Goal: Information Seeking & Learning: Find specific page/section

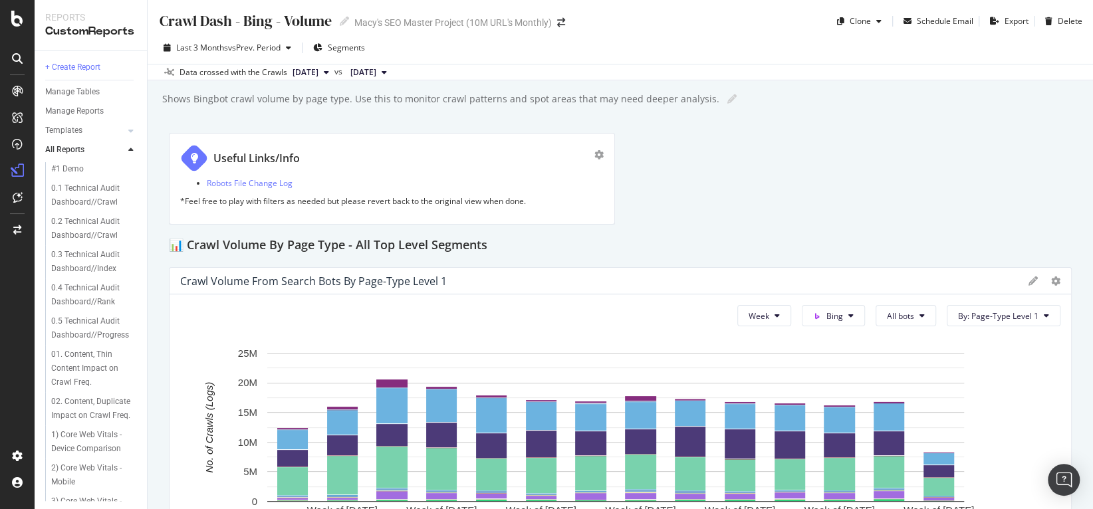
click at [15, 55] on icon at bounding box center [17, 58] width 11 height 11
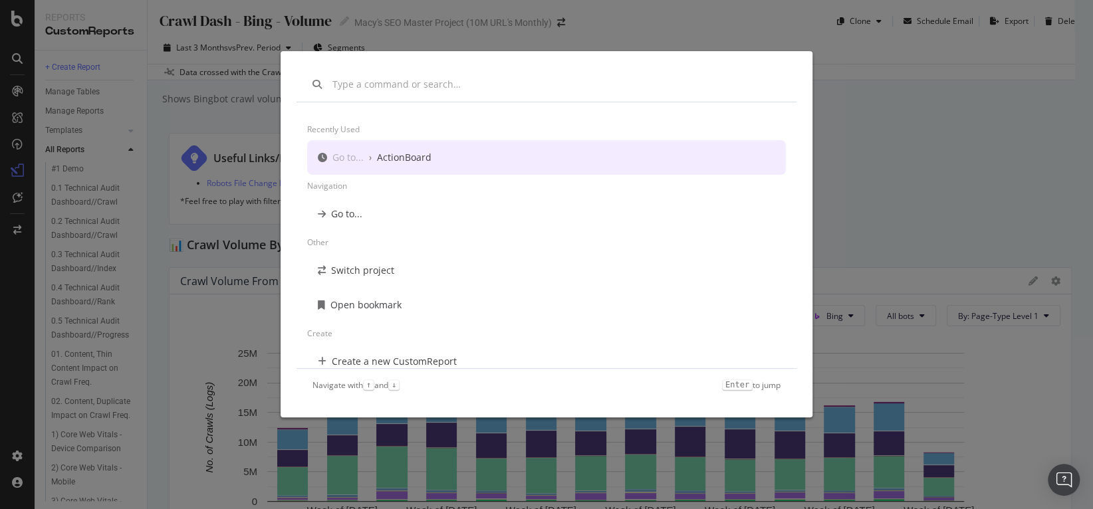
click at [743, 107] on div "Recently used Go to... › ActionBoard Navigation Go to... Other Switch project O…" at bounding box center [546, 310] width 479 height 417
click at [923, 95] on div "Recently used Go to... › ActionBoard Navigation Go to... Other Switch project O…" at bounding box center [546, 254] width 1093 height 509
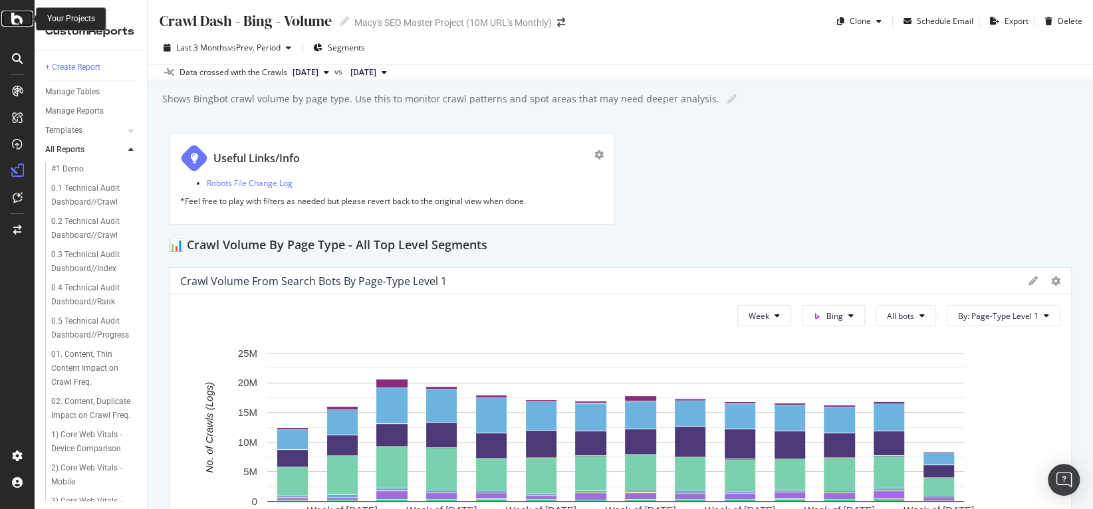
click at [11, 21] on icon at bounding box center [17, 19] width 12 height 16
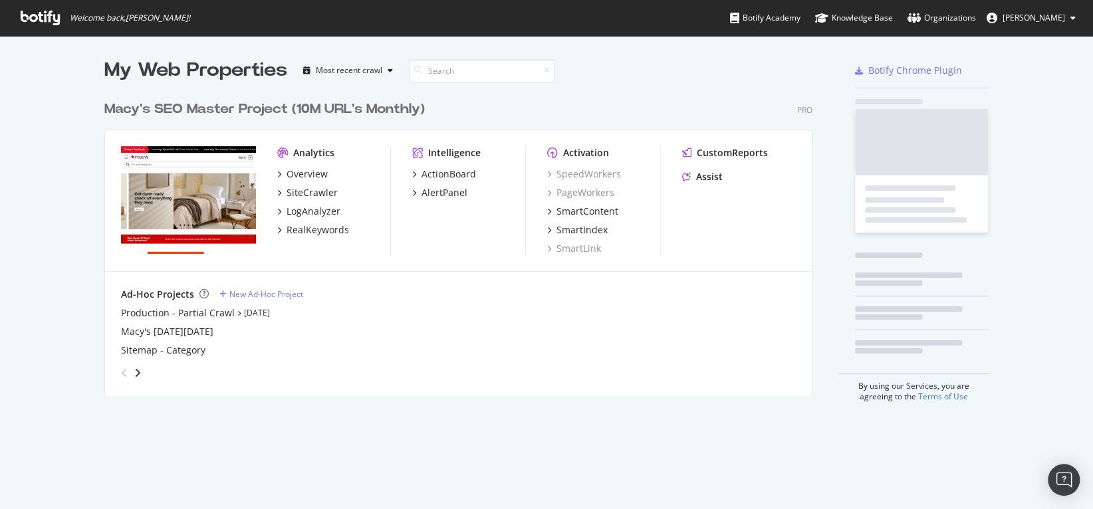
scroll to position [500, 1074]
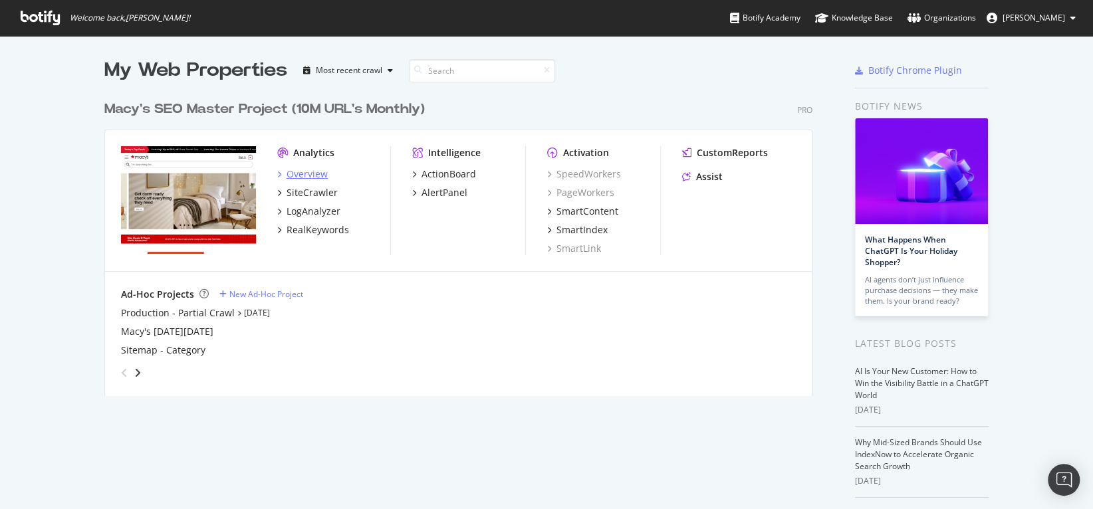
click at [303, 173] on div "Overview" at bounding box center [307, 174] width 41 height 13
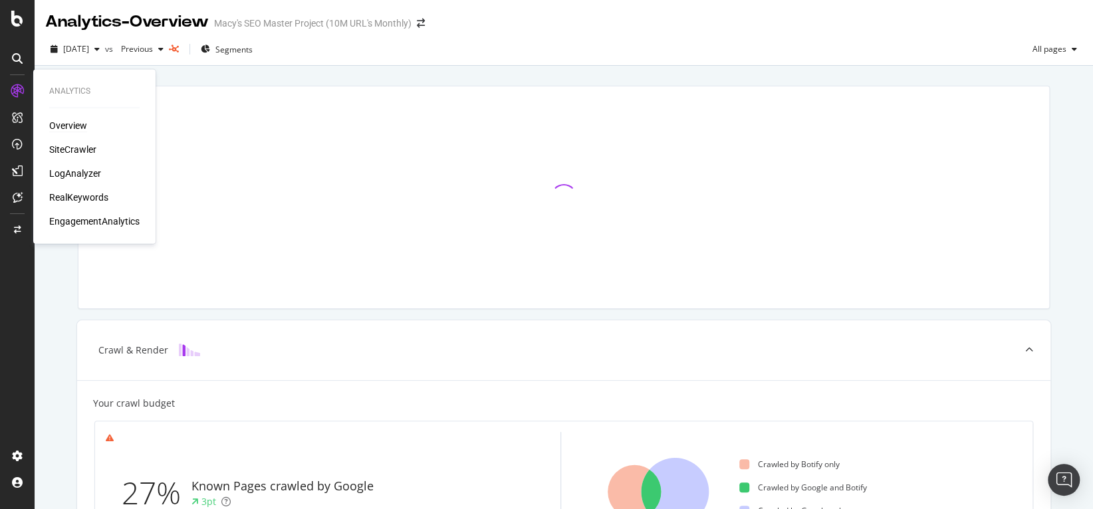
click at [61, 128] on div "Overview" at bounding box center [68, 125] width 38 height 13
click at [68, 126] on div "Overview" at bounding box center [68, 125] width 38 height 13
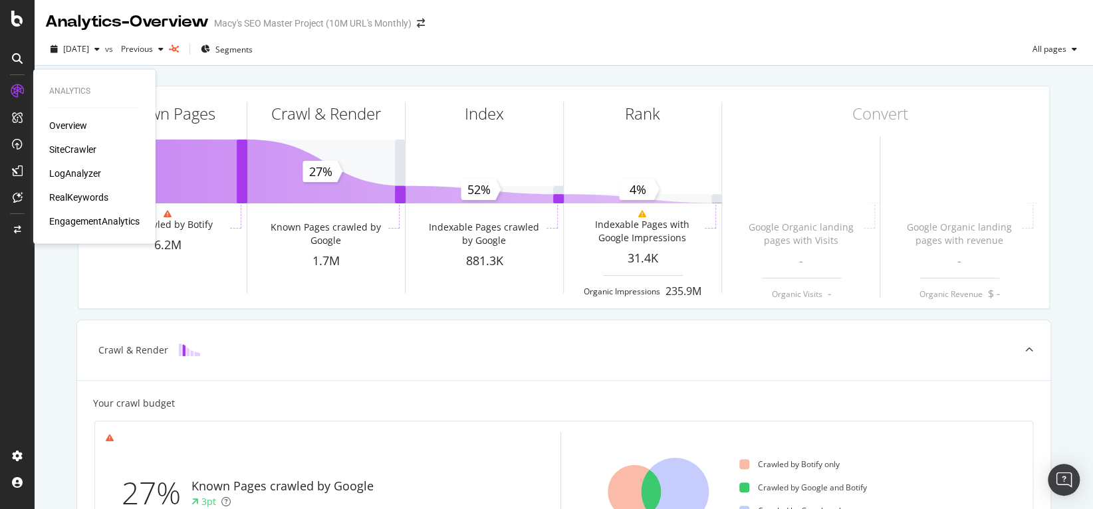
click at [68, 126] on div "Overview" at bounding box center [68, 125] width 38 height 13
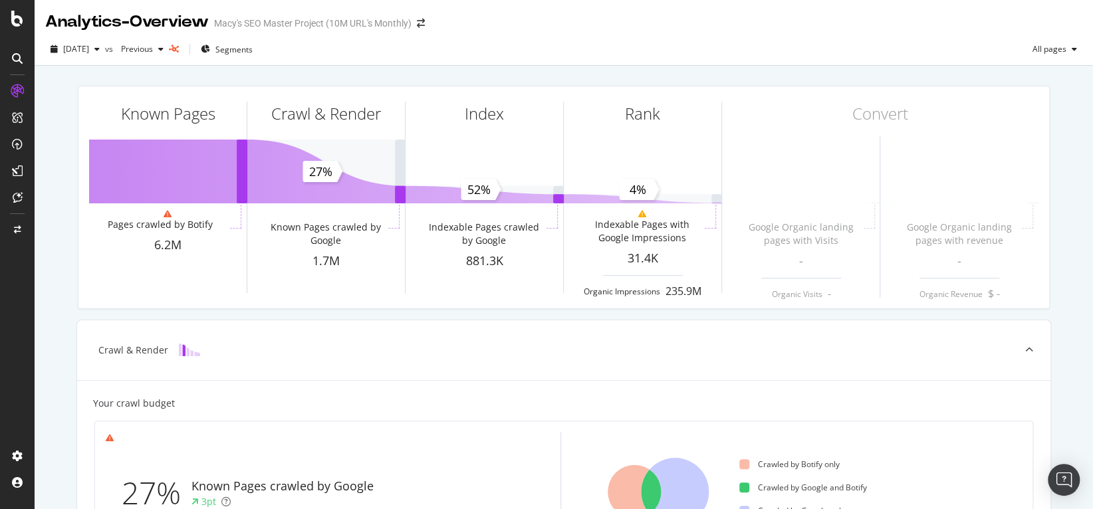
click at [11, 94] on icon at bounding box center [17, 90] width 13 height 13
click at [19, 88] on icon at bounding box center [17, 90] width 13 height 13
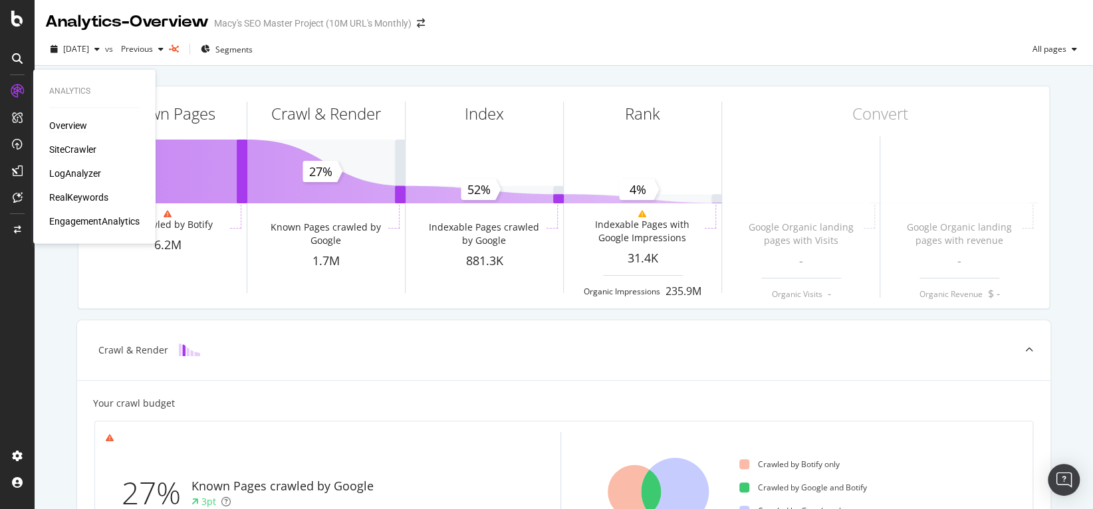
click at [68, 149] on div "SiteCrawler" at bounding box center [72, 149] width 47 height 13
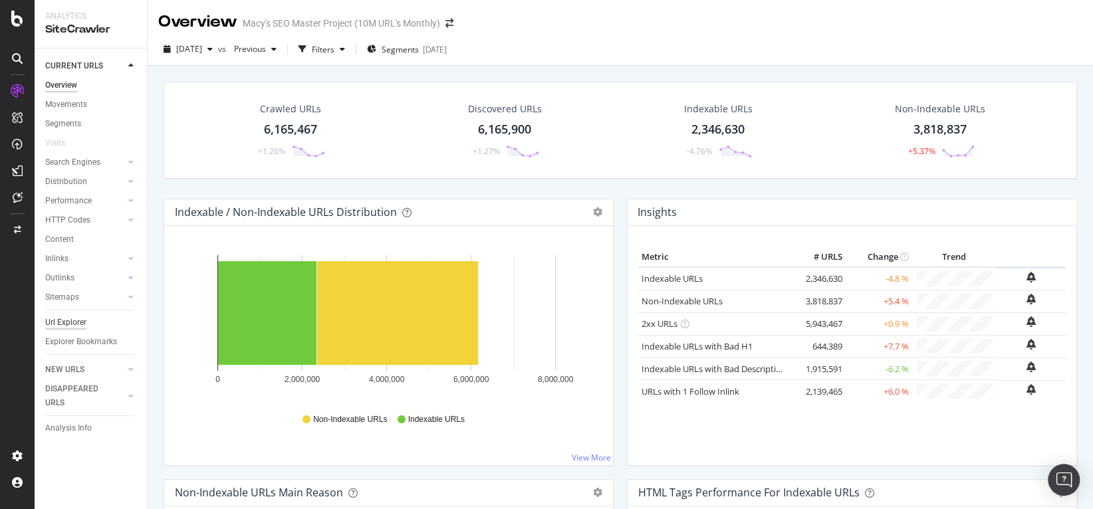
click at [68, 318] on div "Url Explorer" at bounding box center [65, 323] width 41 height 14
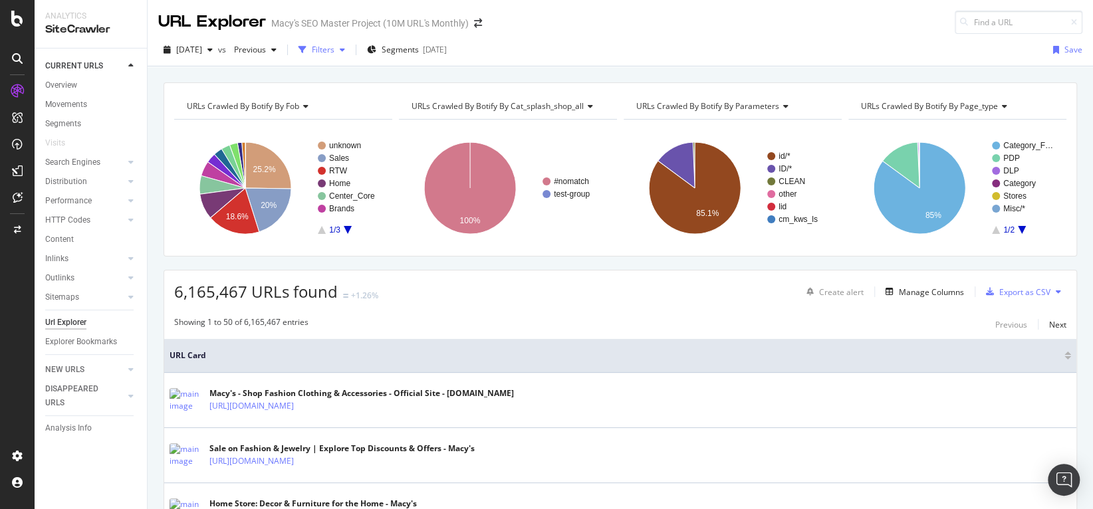
click at [334, 52] on div "Filters" at bounding box center [323, 49] width 23 height 11
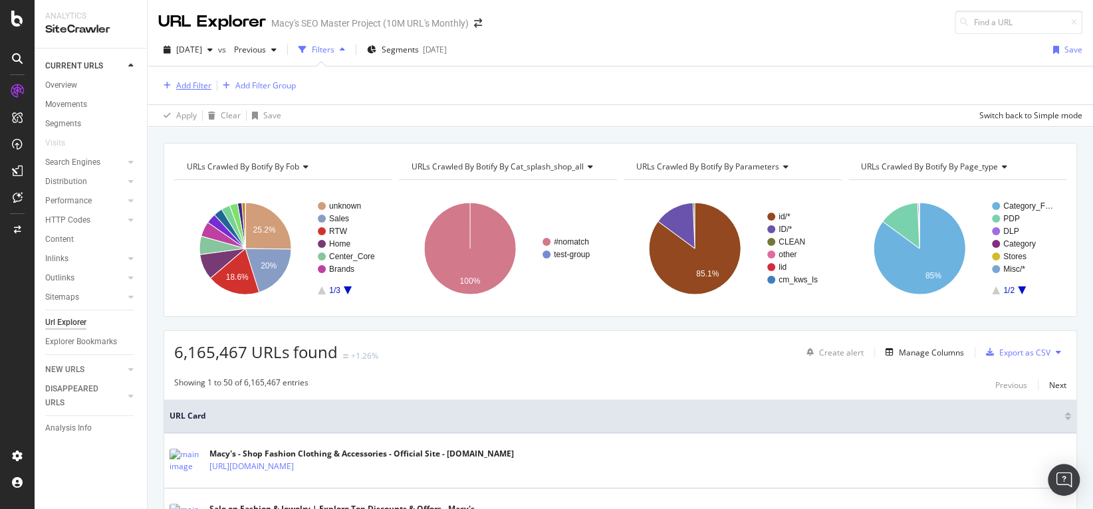
click at [190, 84] on div "Add Filter" at bounding box center [193, 85] width 35 height 11
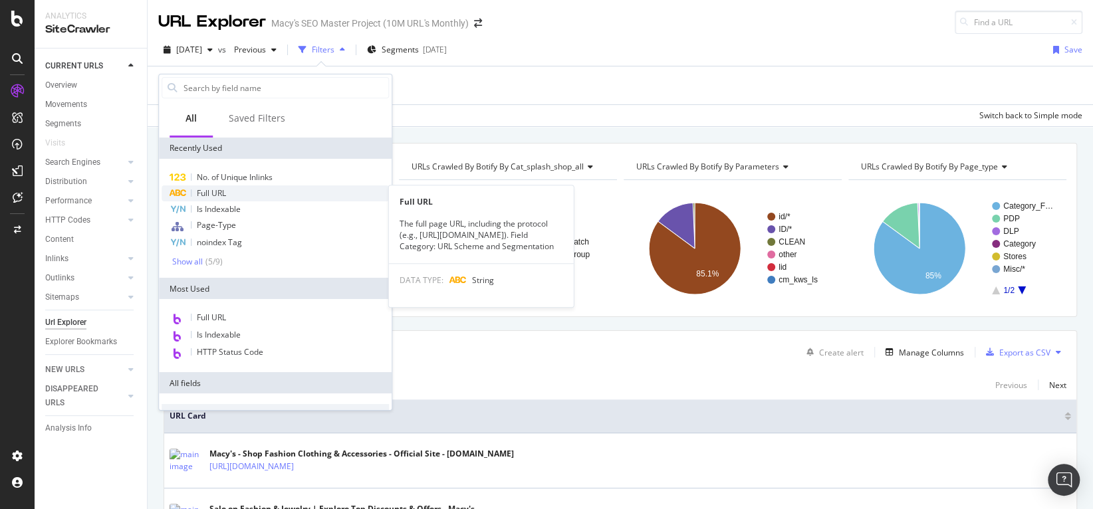
click at [229, 195] on div "Full URL" at bounding box center [275, 193] width 227 height 16
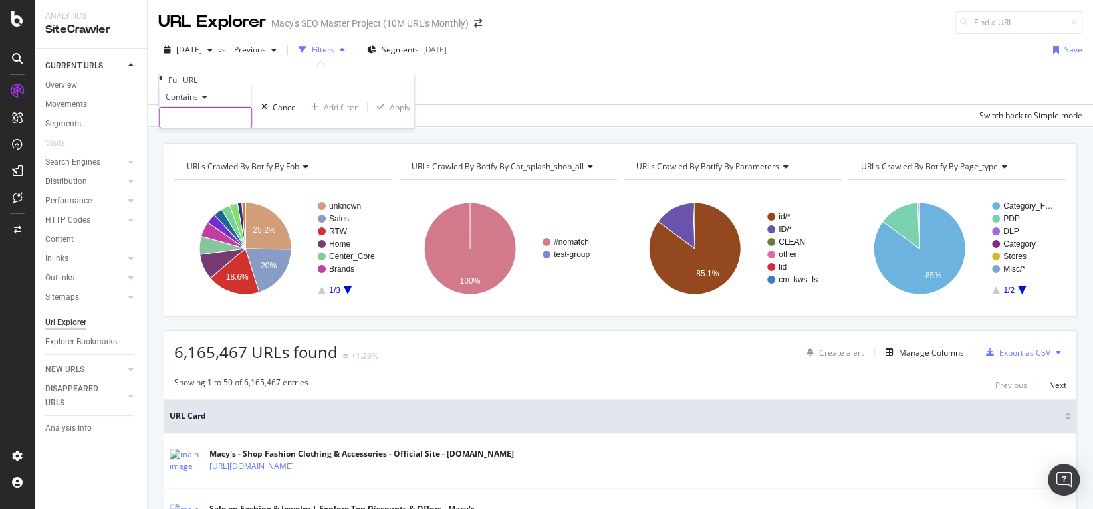
click at [204, 128] on input "text" at bounding box center [206, 118] width 92 height 20
paste input "Upc-bops-purchasable"
type input "Upc-bops-purchasable"
click at [397, 112] on div "Apply" at bounding box center [407, 106] width 21 height 11
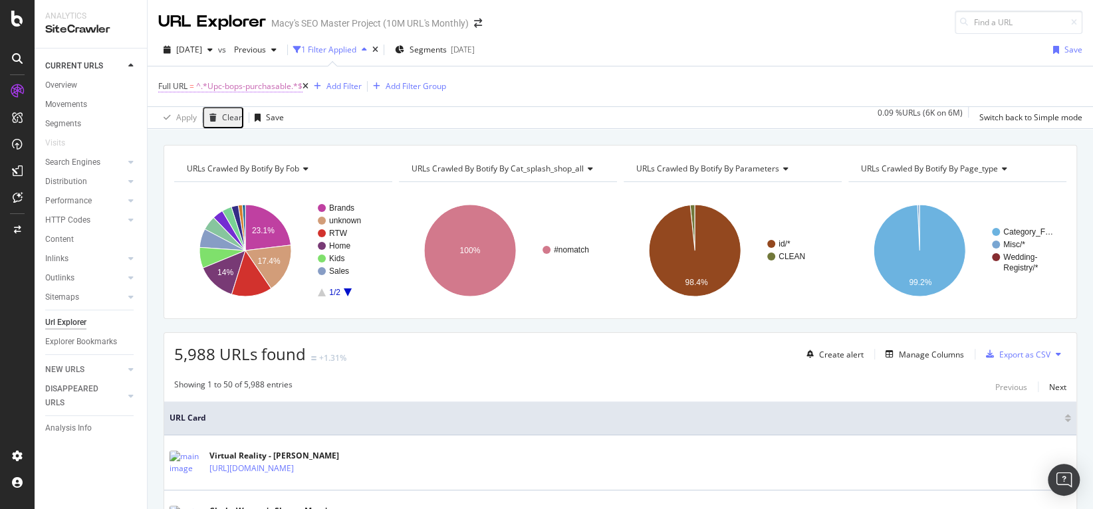
click at [244, 88] on span "^.*Upc-bops-purchasable.*$" at bounding box center [249, 86] width 106 height 19
click at [251, 126] on input "Upc-bops-purchasable" at bounding box center [206, 116] width 92 height 20
type input "Special_offers"
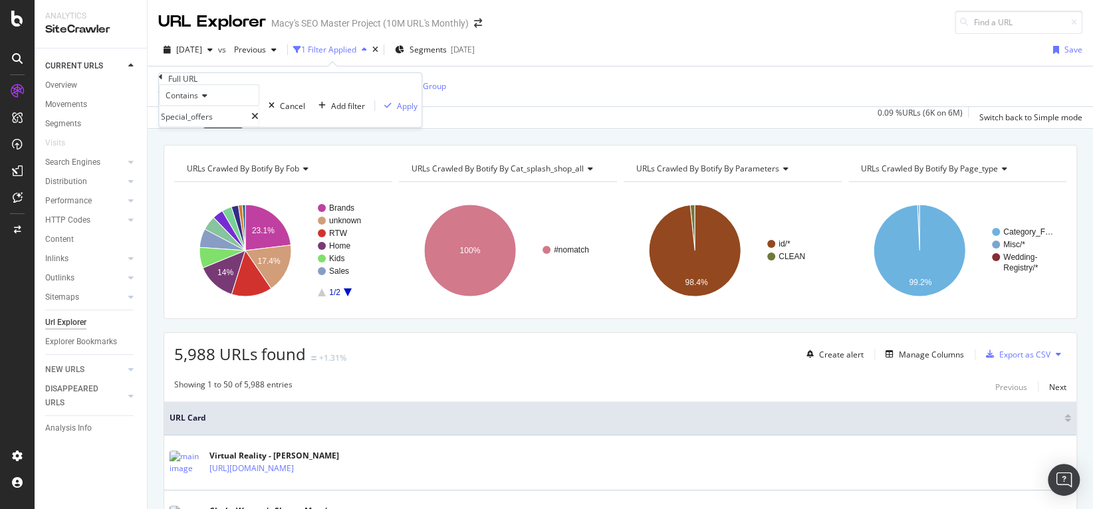
click at [320, 127] on div "Contains Special_offers Cancel Add filter Apply" at bounding box center [290, 105] width 263 height 43
click at [397, 112] on div "Apply" at bounding box center [407, 105] width 21 height 11
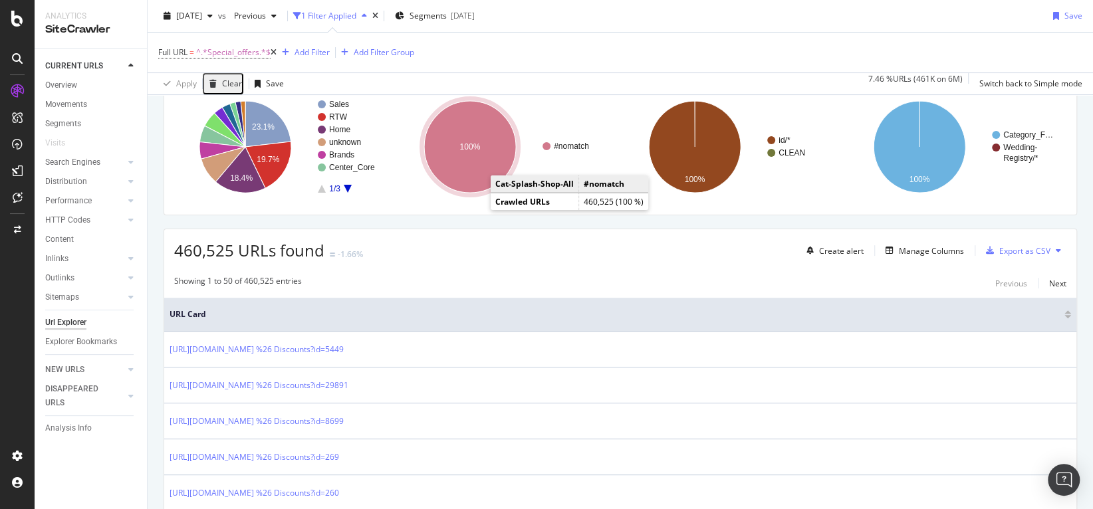
scroll to position [194, 0]
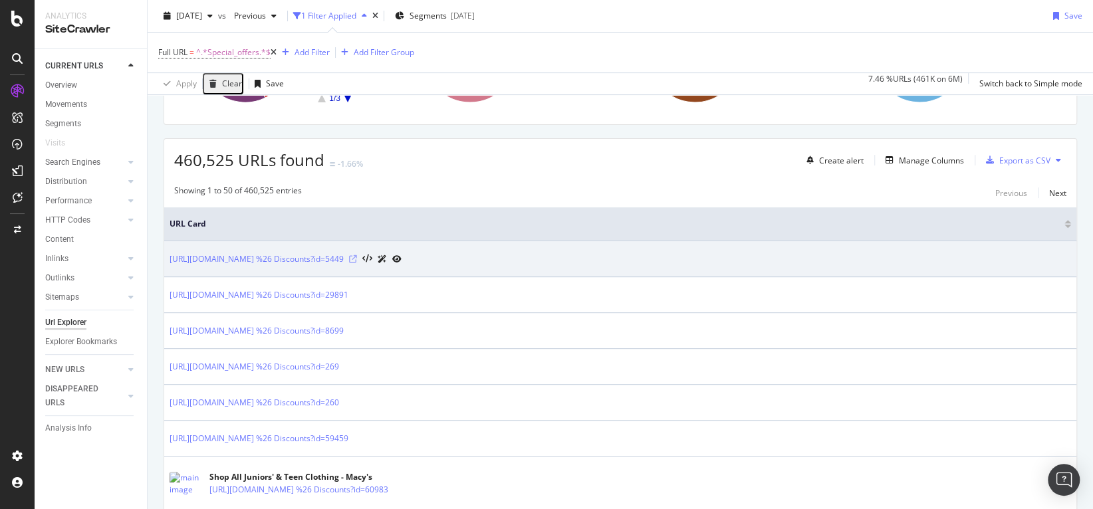
click at [357, 256] on icon at bounding box center [353, 259] width 8 height 8
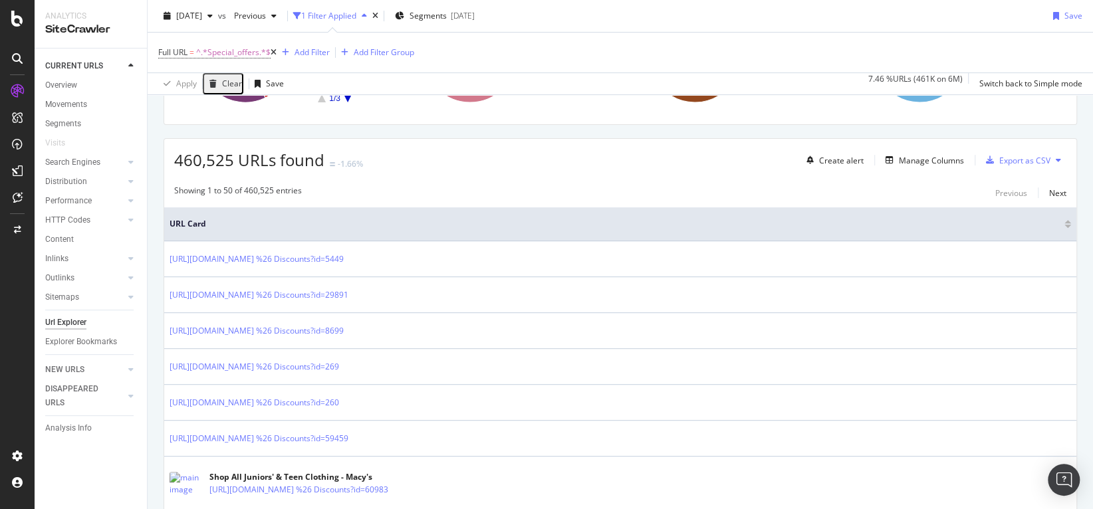
scroll to position [0, 0]
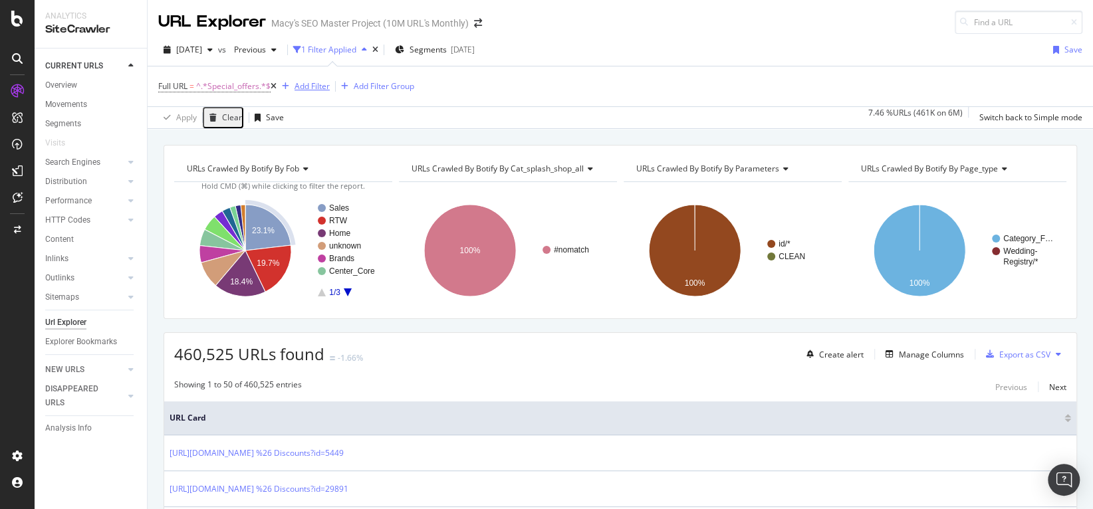
click at [320, 86] on div "Add Filter" at bounding box center [312, 85] width 35 height 11
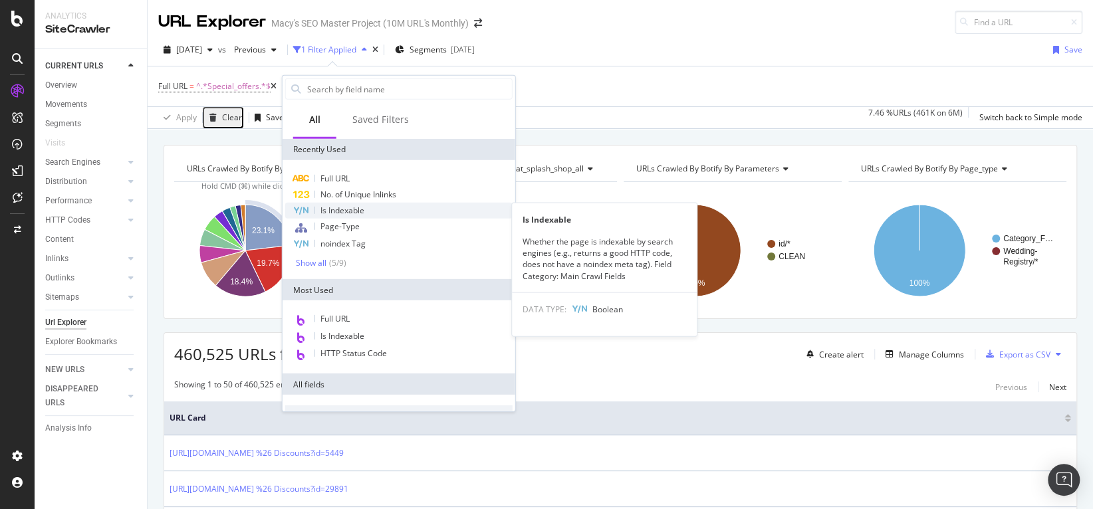
click at [340, 210] on span "Is Indexable" at bounding box center [342, 210] width 44 height 11
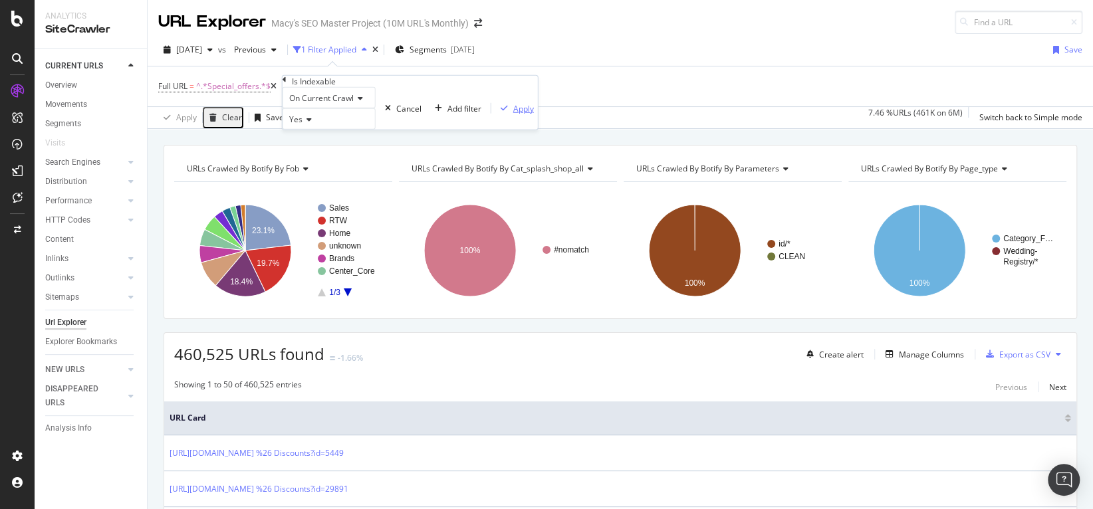
click at [513, 114] on div "Apply" at bounding box center [523, 107] width 21 height 11
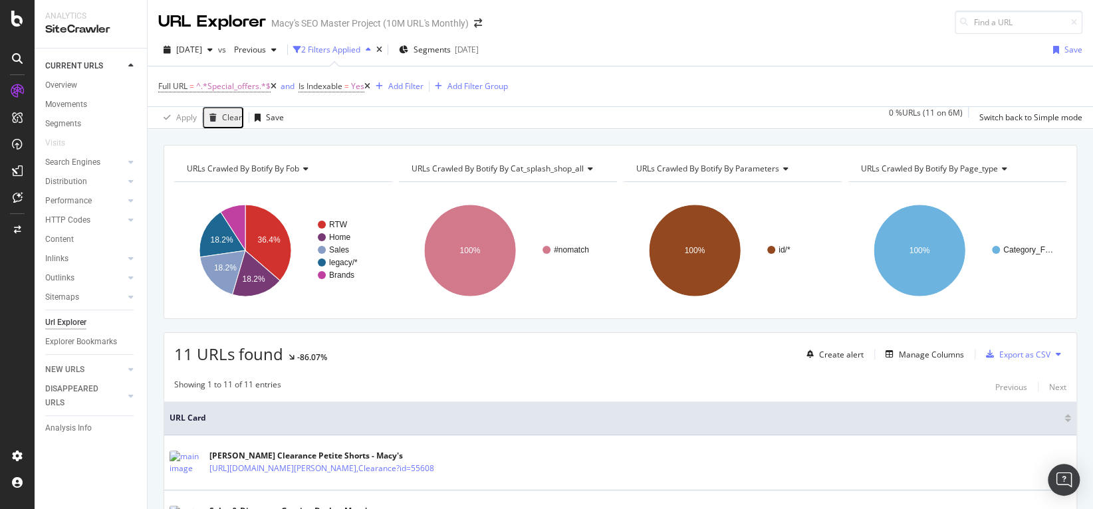
click at [370, 83] on icon at bounding box center [367, 86] width 6 height 8
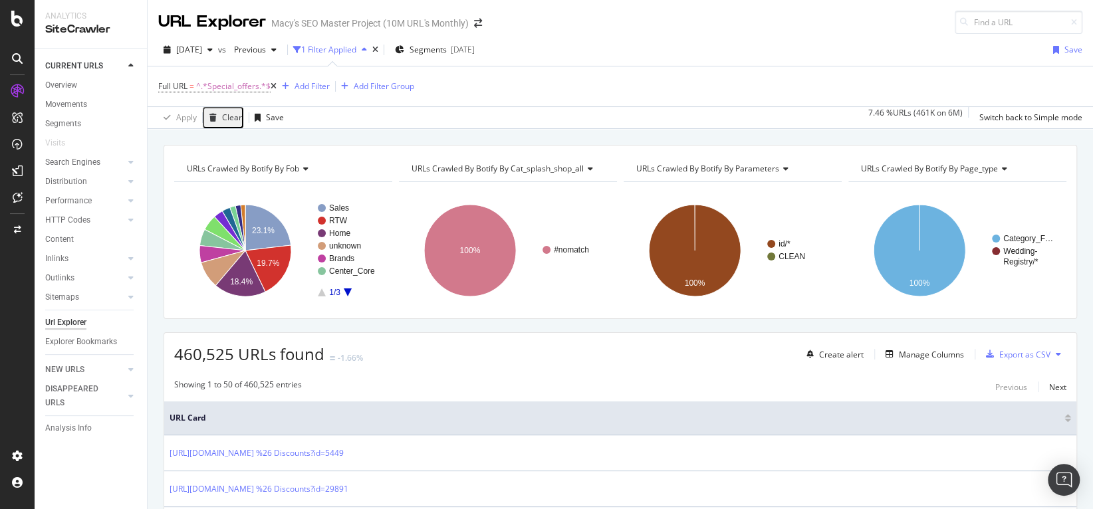
scroll to position [379, 0]
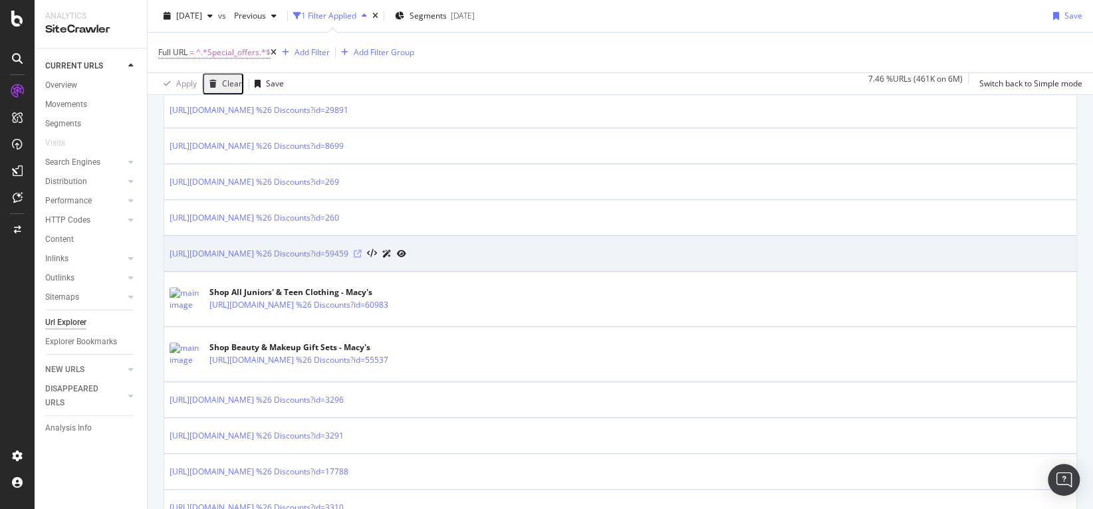
click at [362, 250] on icon at bounding box center [358, 254] width 8 height 8
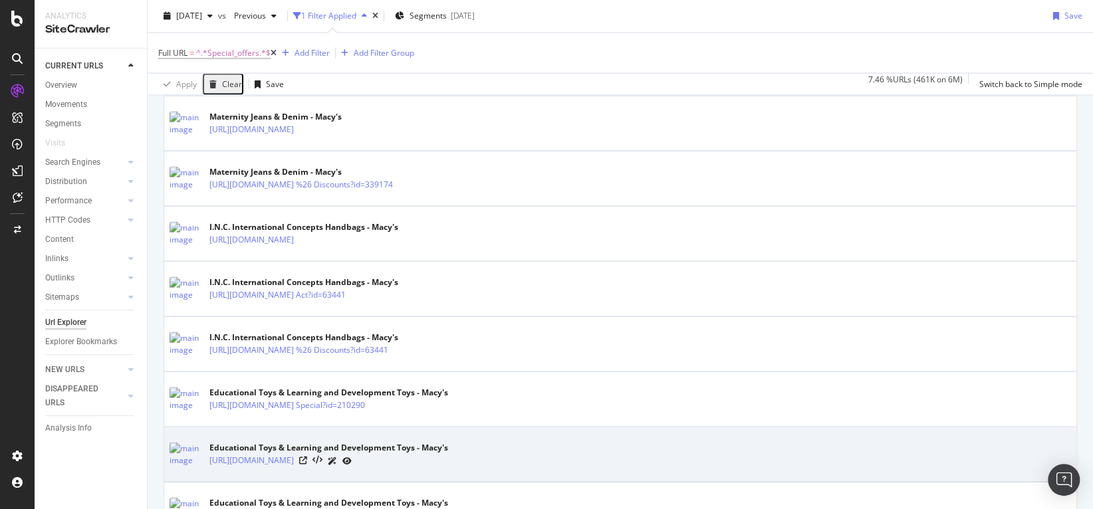
scroll to position [1532, 0]
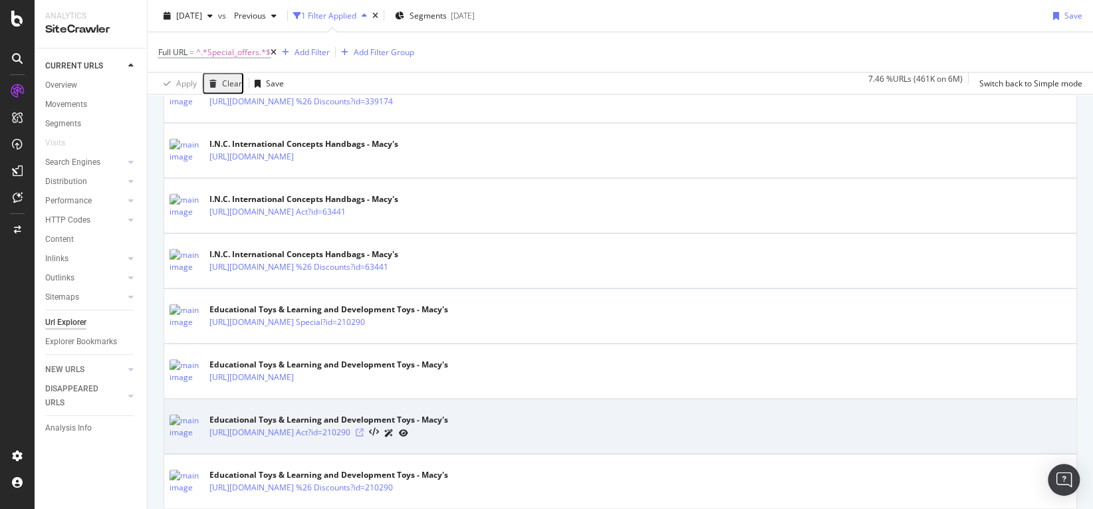
click at [364, 429] on icon at bounding box center [360, 433] width 8 height 8
